Goal: Find specific page/section: Find specific page/section

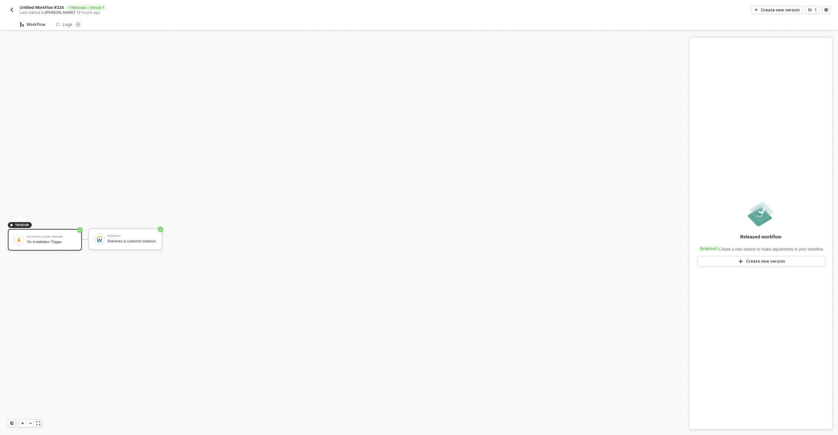
scroll to position [12, 0]
click at [8, 7] on button "button" at bounding box center [12, 10] width 8 height 8
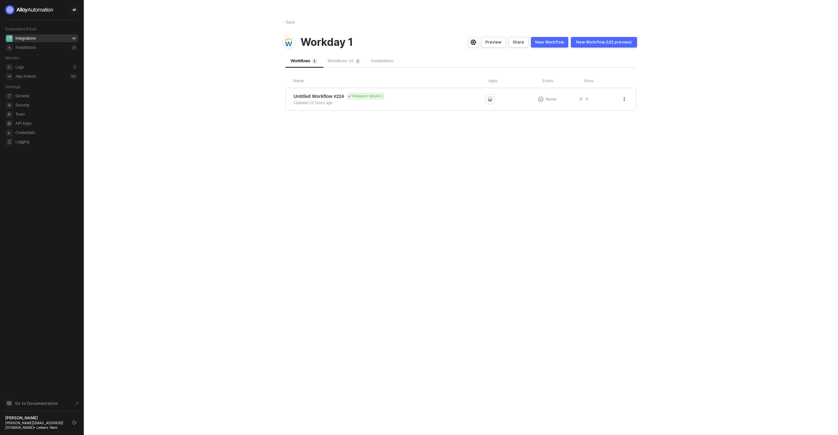
click at [337, 42] on span "Workday 1" at bounding box center [326, 42] width 53 height 12
click at [342, 56] on div "Workflows V2 1" at bounding box center [343, 61] width 43 height 14
click at [593, 184] on div "← Back Workday 1 Preview Share New Workflow New Workflow (UI2 preview) Workflow…" at bounding box center [460, 217] width 373 height 435
